Goal: Find specific page/section

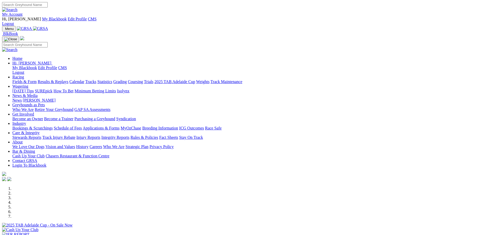
click at [84, 79] on link "Calendar" at bounding box center [76, 81] width 15 height 4
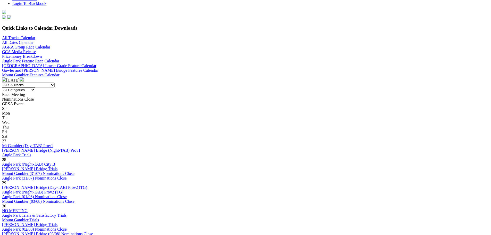
scroll to position [180, 0]
